Goal: Task Accomplishment & Management: Manage account settings

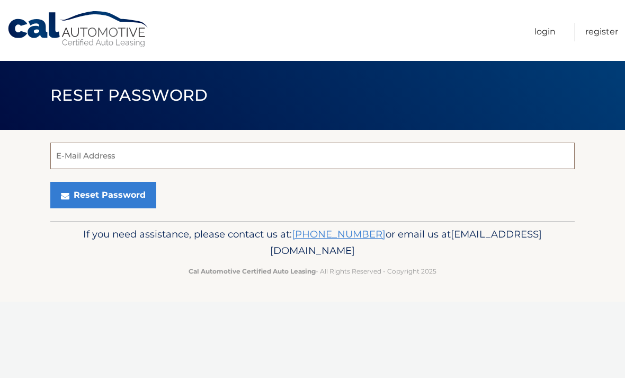
click at [73, 159] on input "E-Mail Address" at bounding box center [312, 156] width 525 height 27
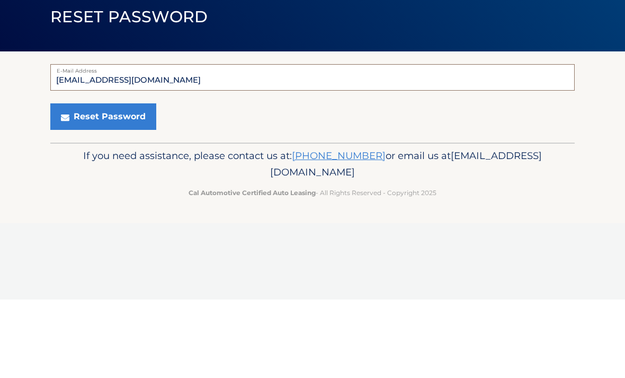
type input "phylen@aol.com"
click at [73, 182] on button "Reset Password" at bounding box center [103, 195] width 106 height 27
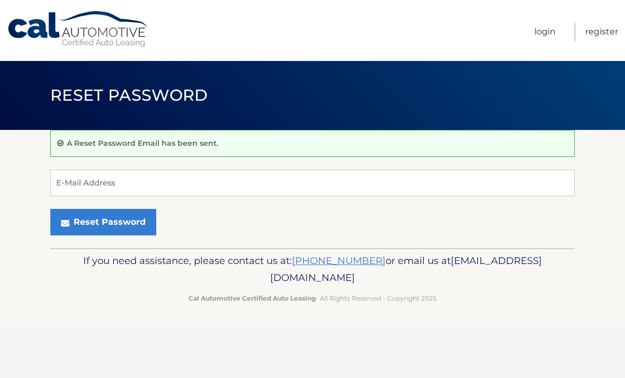
click at [596, 27] on link "Register" at bounding box center [602, 32] width 33 height 19
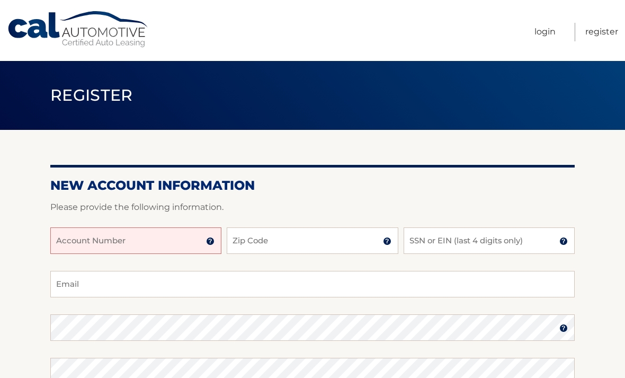
click at [66, 240] on input "Account Number" at bounding box center [135, 240] width 171 height 27
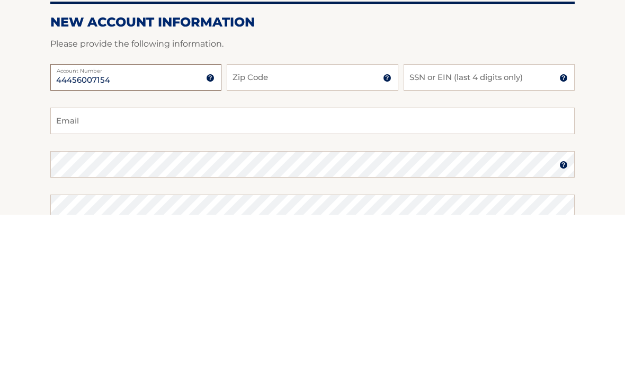
type input "44456007154"
click at [246, 227] on input "Zip Code" at bounding box center [312, 240] width 171 height 27
type input "11362"
click at [416, 227] on input "SSN or EIN (last 4 digits only)" at bounding box center [489, 240] width 171 height 27
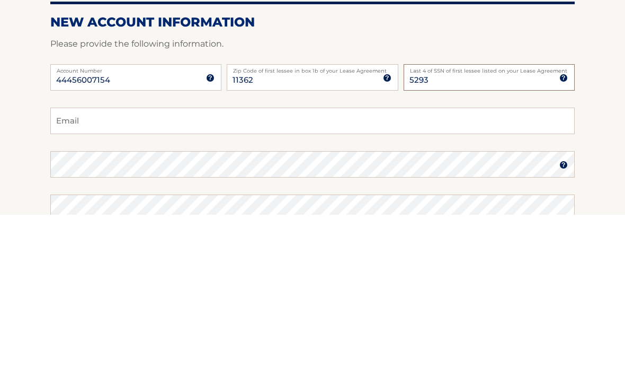
type input "5293"
click at [70, 271] on input "Email" at bounding box center [312, 284] width 525 height 27
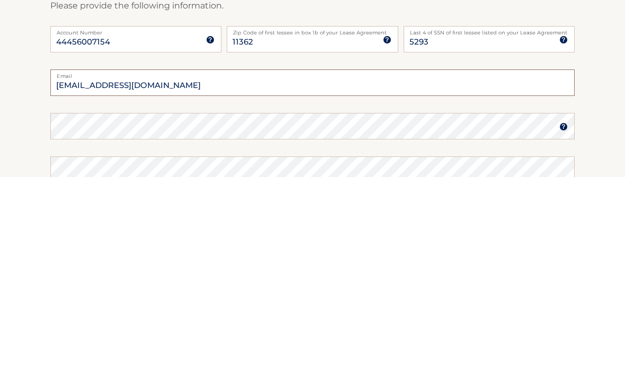
type input "phylen@aol.com"
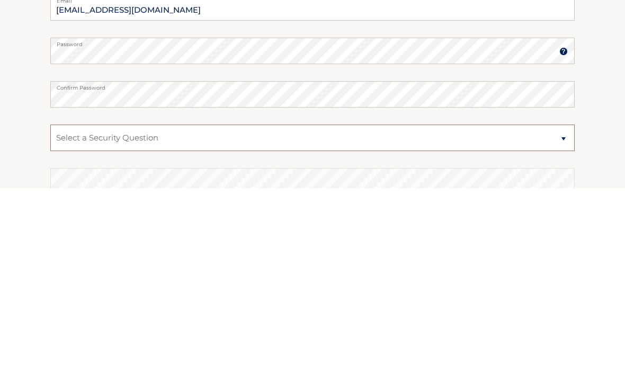
click at [68, 314] on select "Select a Security Question What was the name of your elementary school? What is…" at bounding box center [312, 327] width 525 height 27
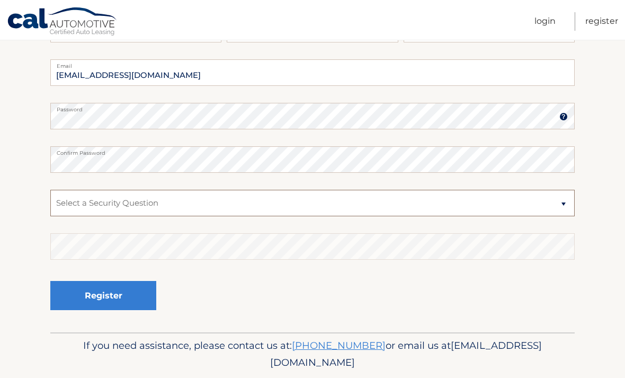
click at [83, 205] on select "Select a Security Question What was the name of your elementary school? What is…" at bounding box center [312, 203] width 525 height 27
select select "1"
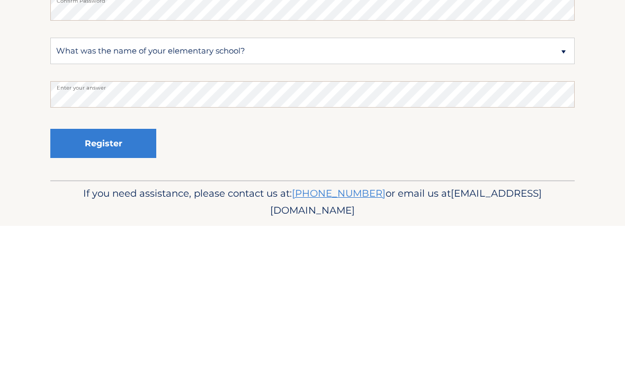
click at [83, 281] on button "Register" at bounding box center [103, 295] width 106 height 29
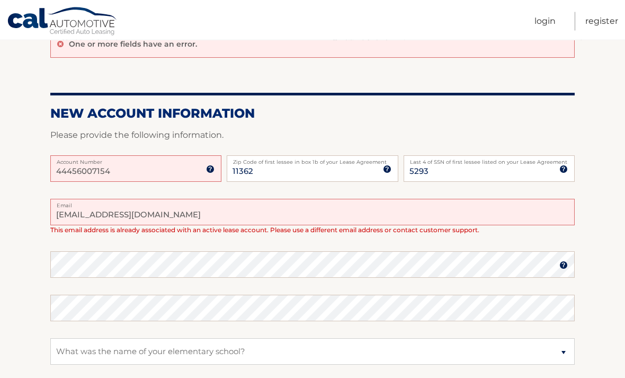
scroll to position [114, 0]
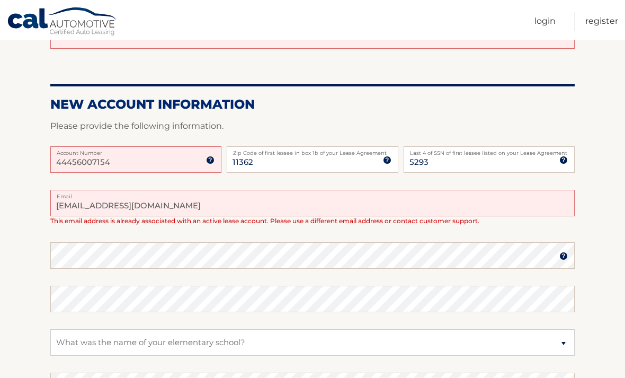
click at [2, 257] on section "One or more fields have an error. New Account Information Please provide the fo…" at bounding box center [312, 243] width 625 height 456
click at [131, 160] on input "44456007154" at bounding box center [135, 159] width 171 height 27
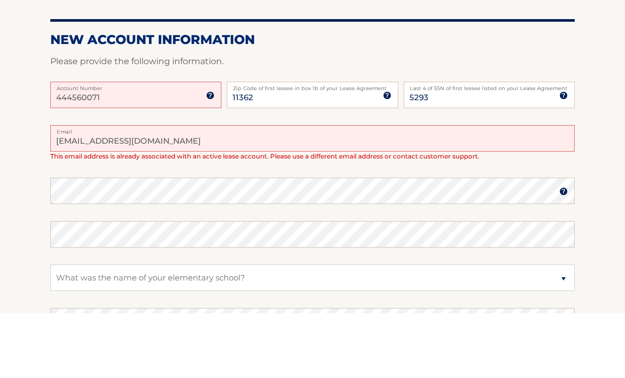
click at [114, 147] on input "444560071" at bounding box center [135, 160] width 171 height 27
type input "44456007154"
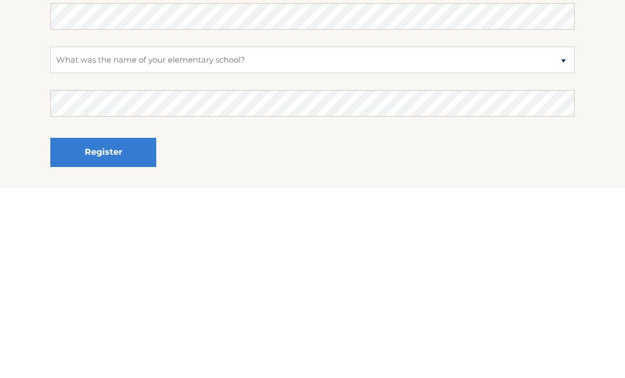
click at [78, 328] on button "Register" at bounding box center [103, 342] width 106 height 29
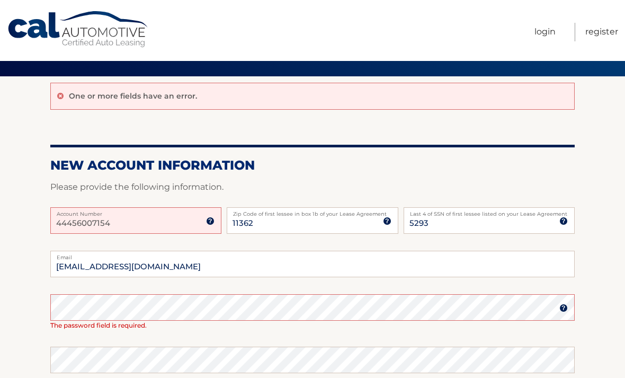
scroll to position [61, 0]
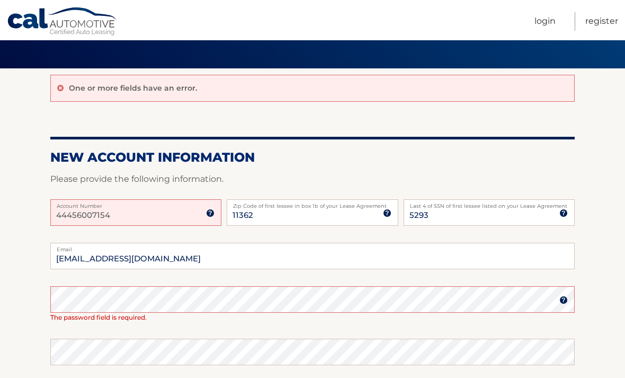
click at [209, 216] on img at bounding box center [210, 213] width 8 height 8
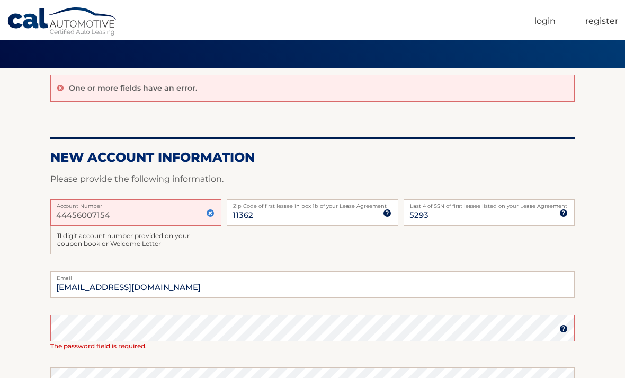
click at [117, 223] on input "44456007154" at bounding box center [135, 212] width 171 height 27
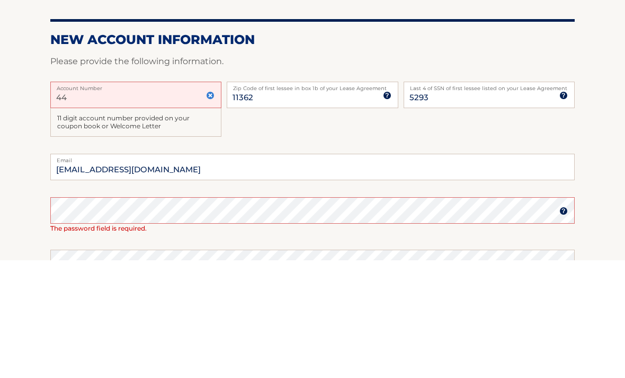
type input "4"
type input "44456007154"
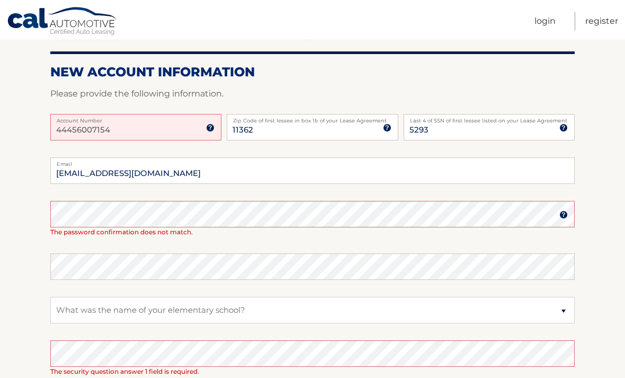
scroll to position [146, 0]
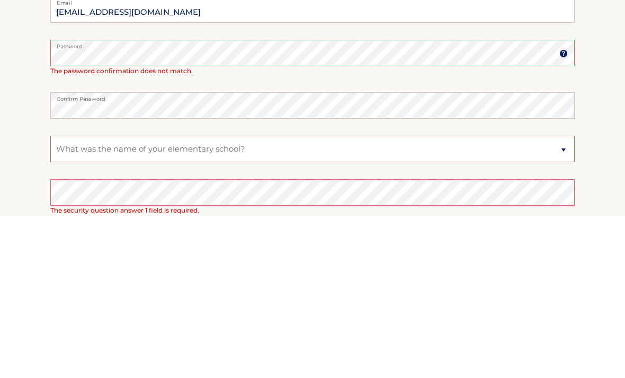
click at [65, 297] on select "Select a Security Question What was the name of your elementary school? What is…" at bounding box center [312, 310] width 525 height 27
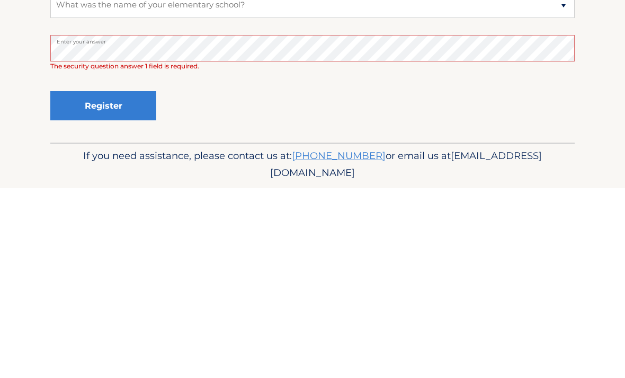
scroll to position [266, 0]
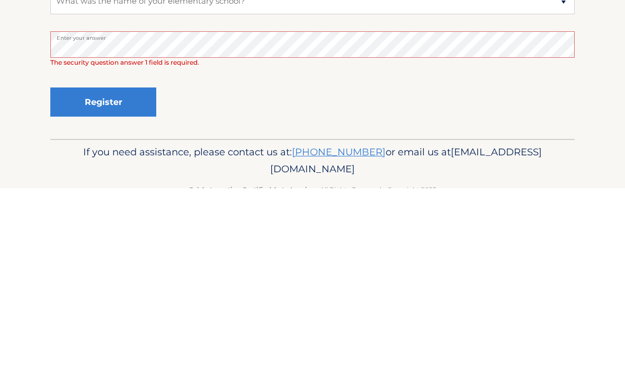
click at [84, 277] on button "Register" at bounding box center [103, 291] width 106 height 29
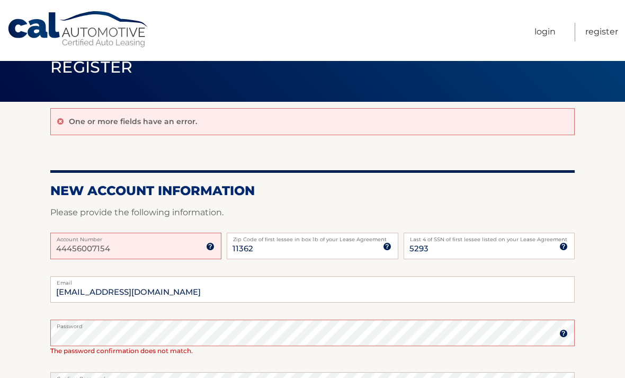
scroll to position [0, 0]
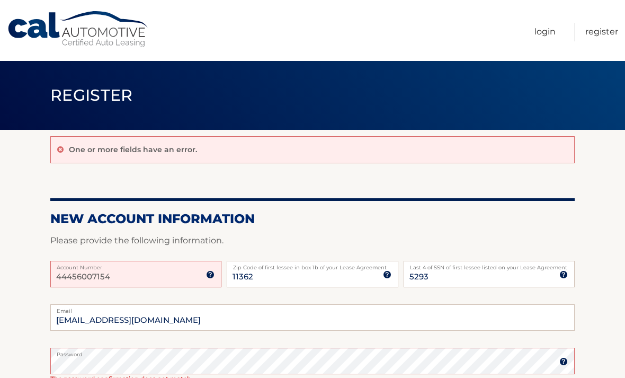
click at [542, 31] on link "Login" at bounding box center [545, 32] width 21 height 19
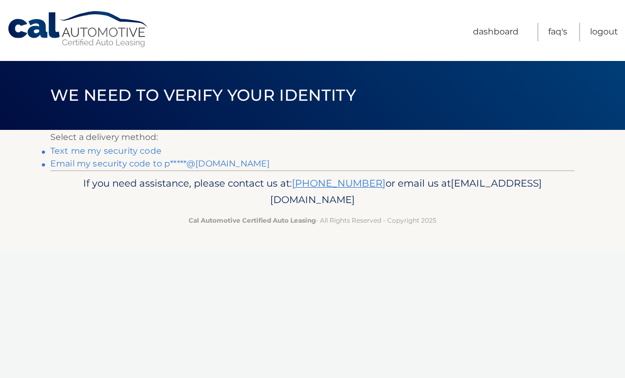
click at [60, 150] on link "Text me my security code" at bounding box center [105, 151] width 111 height 10
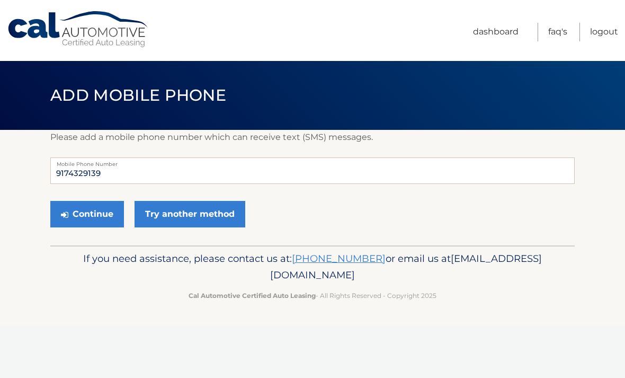
click at [74, 209] on button "Continue" at bounding box center [87, 214] width 74 height 27
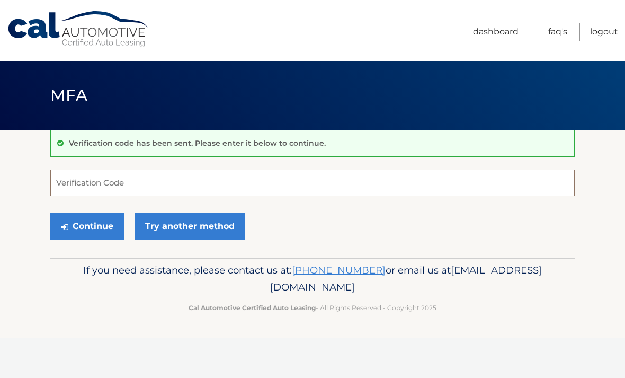
click at [76, 190] on input "Verification Code" at bounding box center [312, 183] width 525 height 27
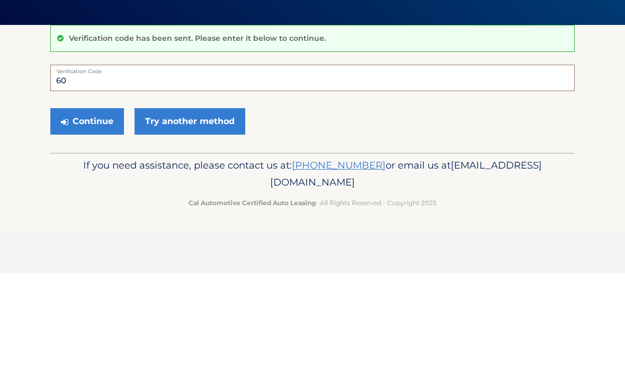
type input "6"
type input "063221"
click at [85, 213] on button "Continue" at bounding box center [87, 226] width 74 height 27
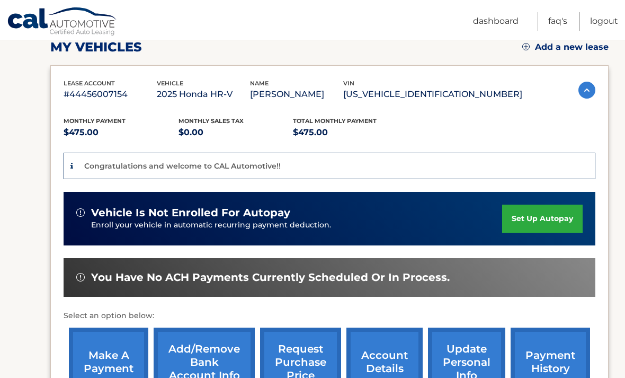
scroll to position [153, 0]
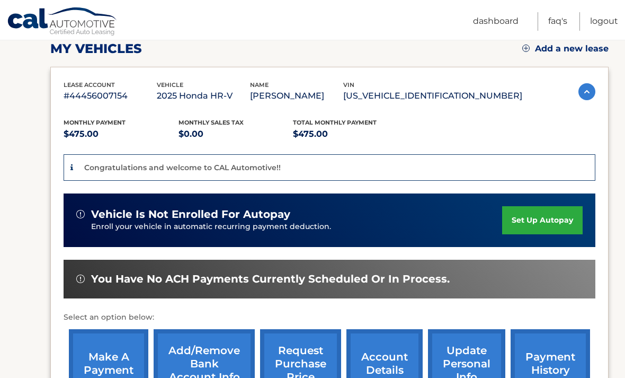
click at [13, 377] on section "You are registered for this site, but you haven't enrolled in online payments. …" at bounding box center [312, 213] width 625 height 472
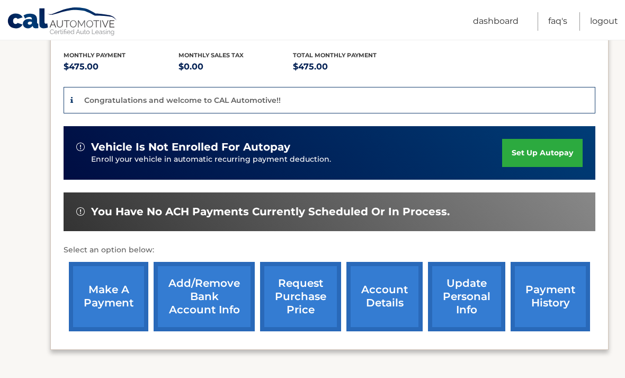
scroll to position [219, 0]
click at [192, 294] on link "Add/Remove bank account info" at bounding box center [204, 296] width 101 height 69
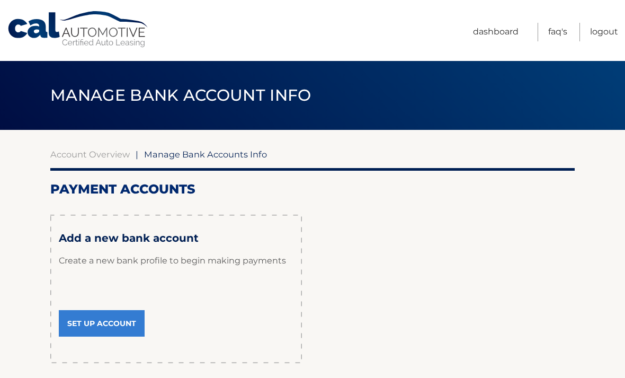
click at [83, 327] on link "Set Up Account" at bounding box center [102, 323] width 86 height 27
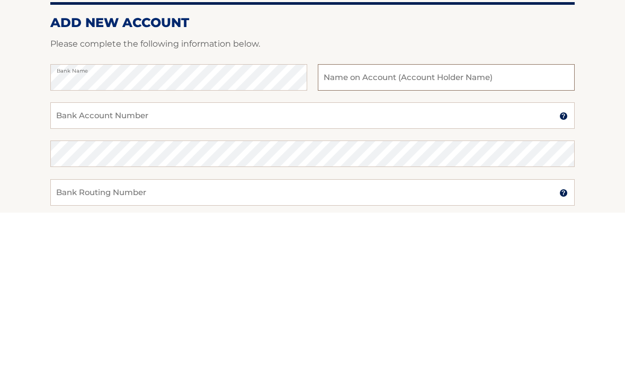
click at [322, 230] on input "text" at bounding box center [446, 243] width 257 height 27
type input "[PERSON_NAME]"
click at [66, 268] on input "Bank Account Number" at bounding box center [312, 281] width 525 height 27
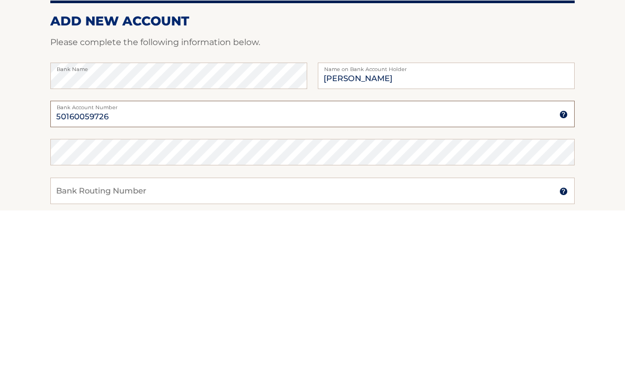
type input "50160059726"
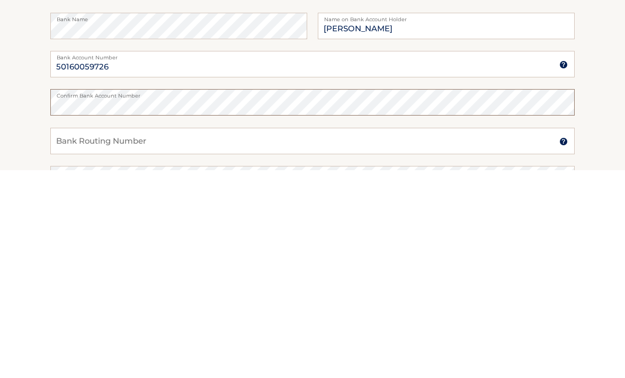
scroll to position [11, 0]
click at [61, 334] on input "Bank Routing Number" at bounding box center [312, 347] width 525 height 27
type input "226071004"
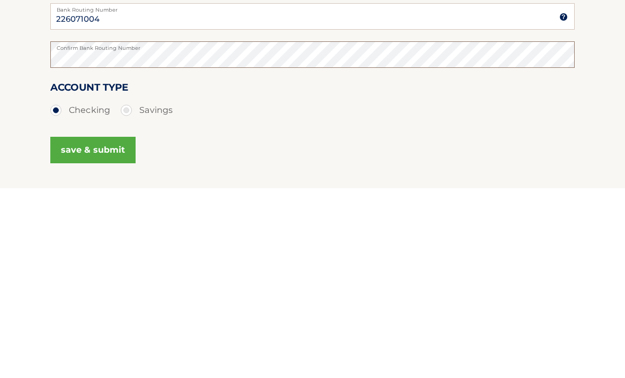
scroll to position [158, 0]
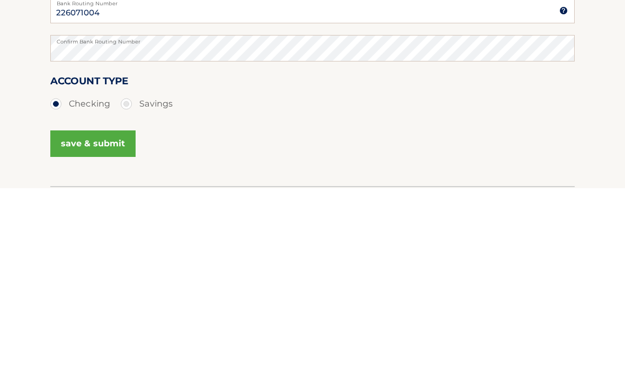
click at [68, 320] on button "save & submit" at bounding box center [92, 333] width 85 height 27
click at [72, 320] on button "save & submit" at bounding box center [92, 333] width 85 height 27
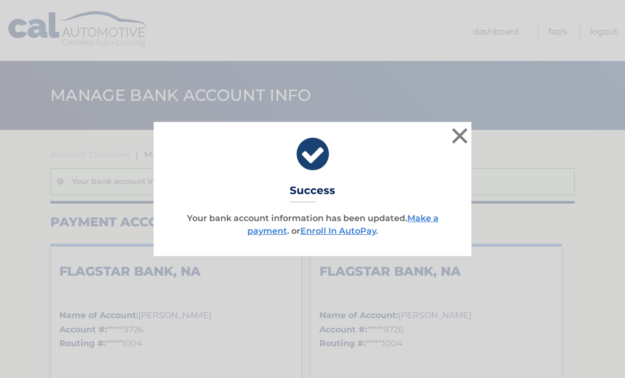
click at [457, 136] on button "×" at bounding box center [459, 135] width 21 height 21
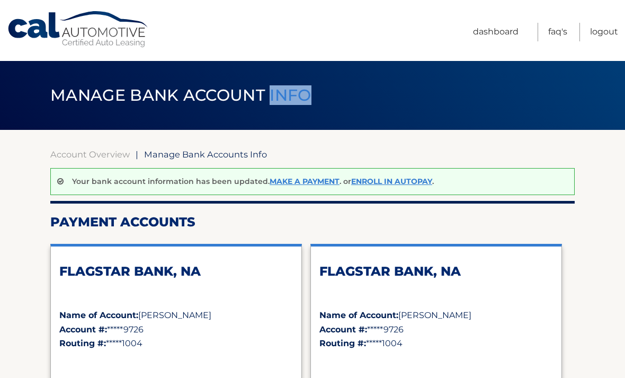
click at [367, 182] on link "Enroll In AutoPay" at bounding box center [391, 182] width 81 height 10
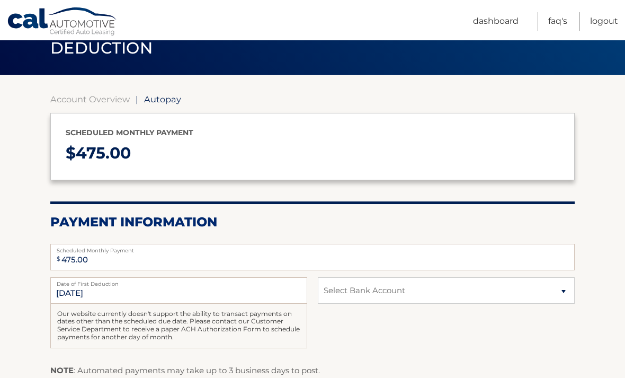
scroll to position [54, 0]
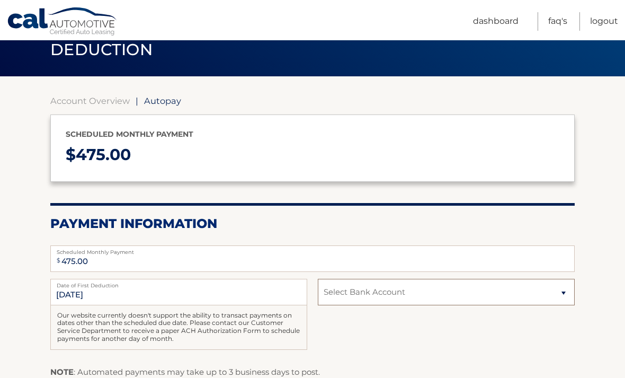
click at [333, 303] on select "Select Bank Account Checking FLAGSTAR BANK, NA *****9726 Checking FLAGSTAR BANK…" at bounding box center [446, 292] width 257 height 27
select select "N2YwOTNlZTktYzMyOC00YTMyLTk2NDItZjY5YjM5YzYyNzU5"
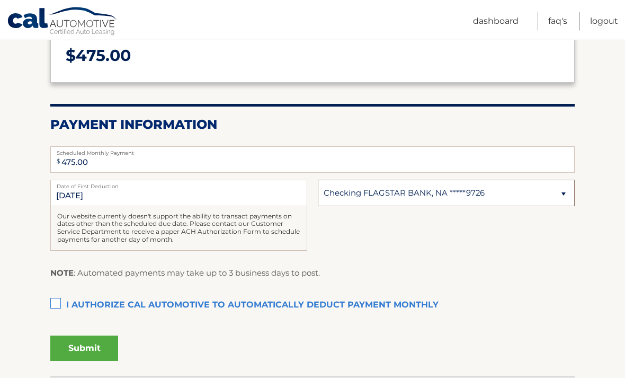
scroll to position [171, 0]
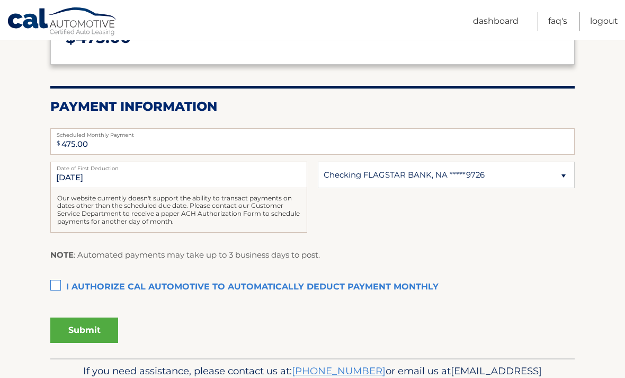
click at [52, 288] on label "I authorize cal automotive to automatically deduct payment monthly This checkbo…" at bounding box center [312, 287] width 525 height 21
click at [0, 0] on input "I authorize cal automotive to automatically deduct payment monthly This checkbo…" at bounding box center [0, 0] width 0 height 0
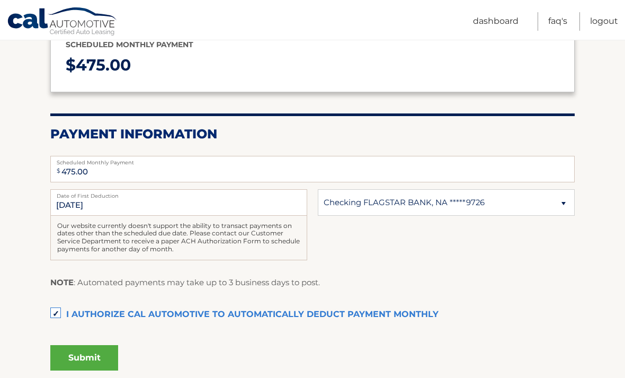
scroll to position [141, 0]
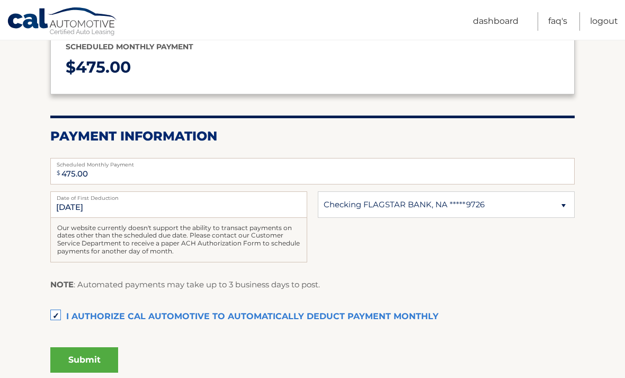
click at [70, 361] on button "Submit" at bounding box center [84, 359] width 68 height 25
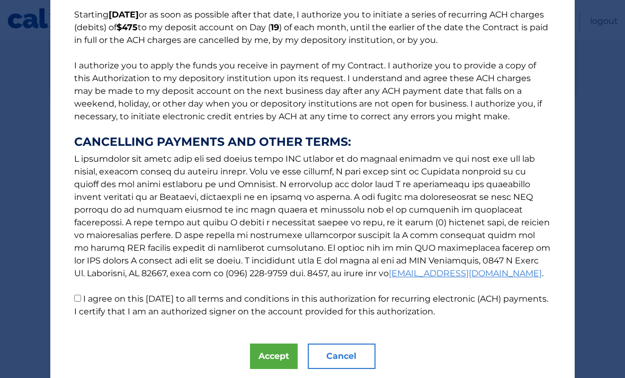
scroll to position [89, 0]
click at [262, 360] on button "Accept" at bounding box center [274, 356] width 48 height 25
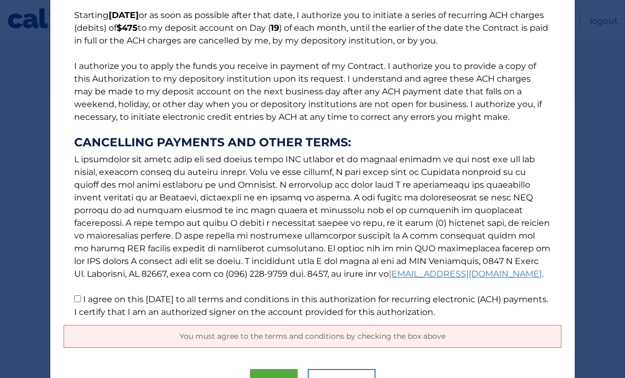
click at [261, 377] on button "Accept" at bounding box center [274, 381] width 48 height 25
click at [269, 377] on button "Accept" at bounding box center [274, 381] width 48 height 25
click at [253, 377] on button "Accept" at bounding box center [274, 381] width 48 height 25
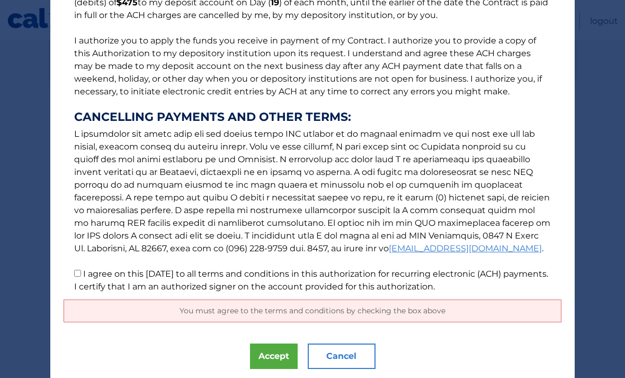
scroll to position [159, 0]
click at [74, 277] on input "I agree on this 09/11/2025 to all terms and conditions in this authorization fo…" at bounding box center [77, 273] width 7 height 7
checkbox input "true"
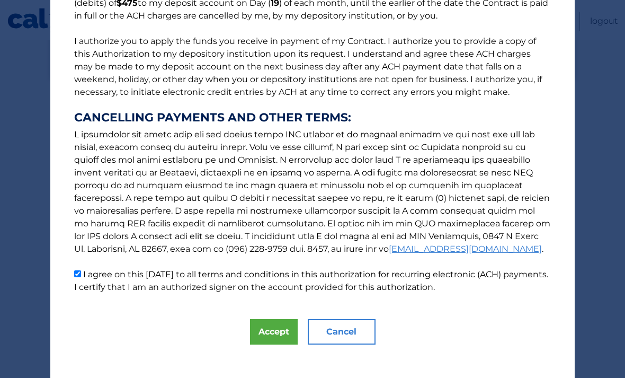
scroll to position [89, 0]
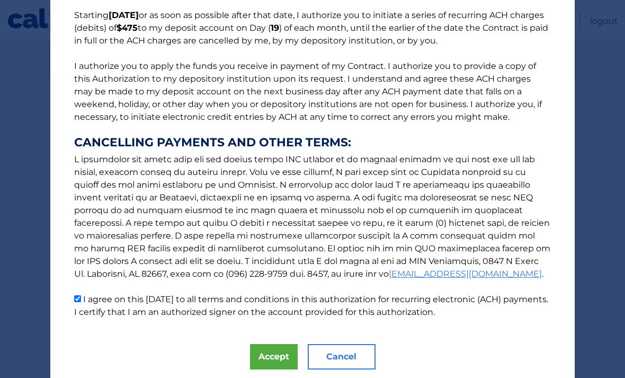
click at [259, 361] on button "Accept" at bounding box center [274, 356] width 48 height 25
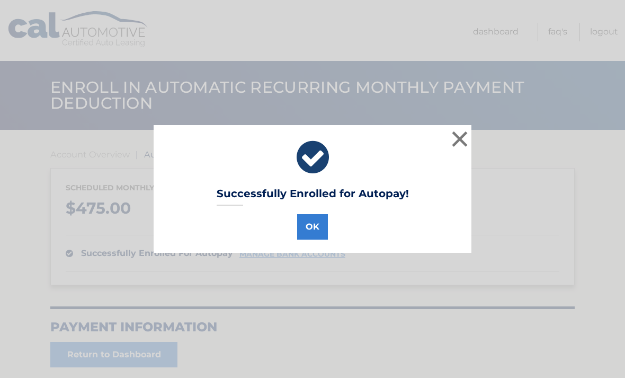
click at [313, 229] on button "OK" at bounding box center [312, 226] width 31 height 25
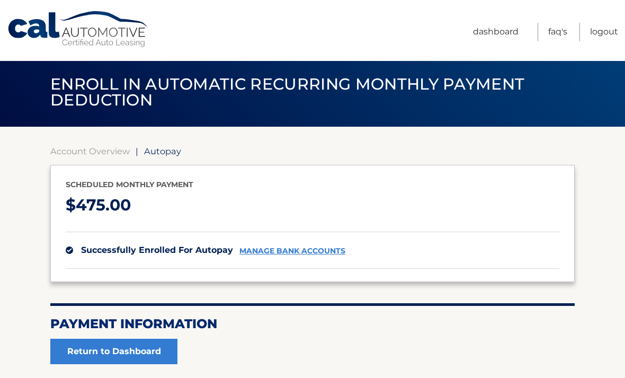
scroll to position [59, 0]
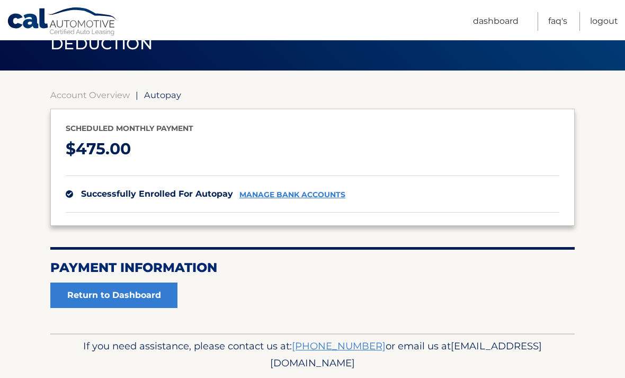
click at [85, 301] on link "Return to Dashboard" at bounding box center [113, 295] width 127 height 25
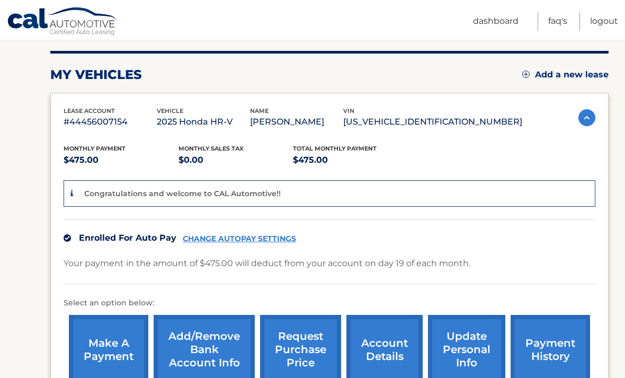
scroll to position [158, 0]
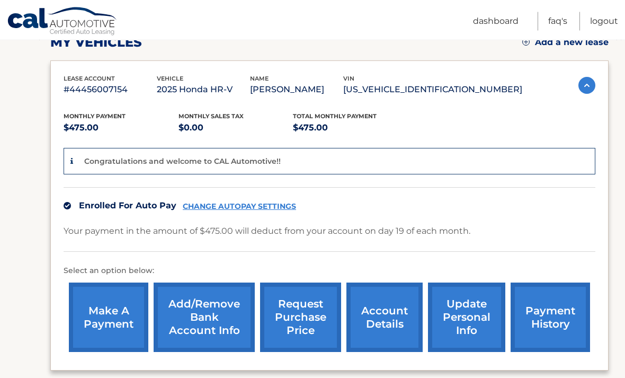
click at [16, 246] on section "my vehicles Add a new lease lease account #44456007154 vehicle 2025 Honda HR-V …" at bounding box center [312, 186] width 625 height 431
click at [600, 17] on link "Logout" at bounding box center [604, 21] width 28 height 19
